Goal: Information Seeking & Learning: Find contact information

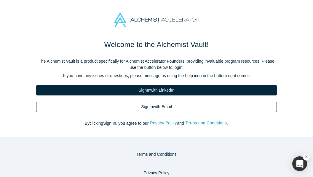
click at [169, 107] on link "Sign In with Email" at bounding box center [156, 107] width 240 height 10
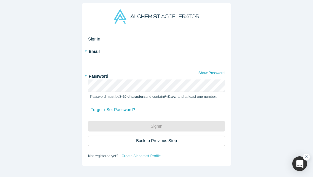
type input "[PERSON_NAME][EMAIL_ADDRESS][DOMAIN_NAME]"
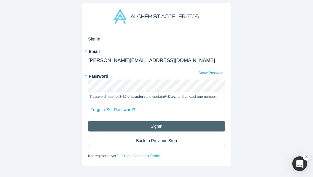
click at [151, 129] on button "Sign In" at bounding box center [156, 126] width 137 height 10
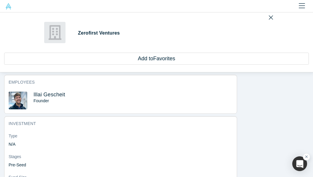
click at [101, 33] on span "Zerofirst Ventures" at bounding box center [99, 32] width 43 height 5
click at [47, 95] on span "Illai Gescheit" at bounding box center [49, 95] width 32 height 6
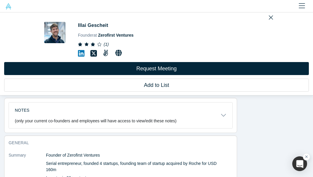
click at [118, 53] on icon at bounding box center [118, 53] width 7 height 7
